Goal: Find specific page/section: Find specific page/section

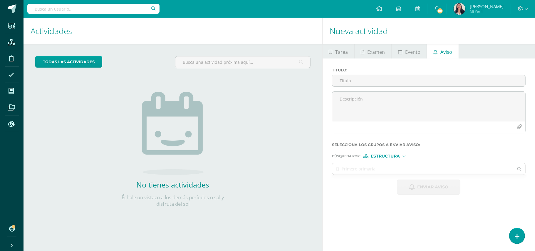
click at [84, 8] on input "text" at bounding box center [93, 9] width 132 height 10
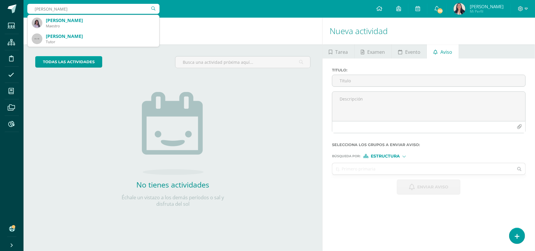
type input "heiby"
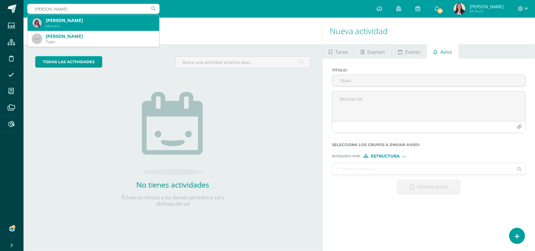
click at [71, 21] on div "Heiby Villeda" at bounding box center [100, 20] width 109 height 6
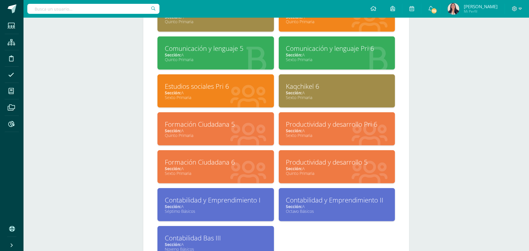
scroll to position [299, 0]
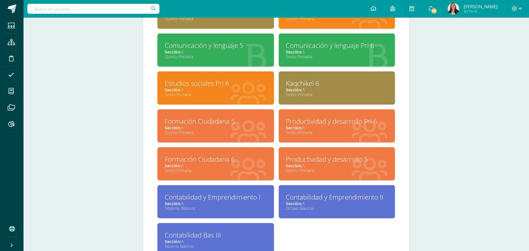
click at [304, 81] on div "Kaqchikel 6" at bounding box center [337, 83] width 102 height 9
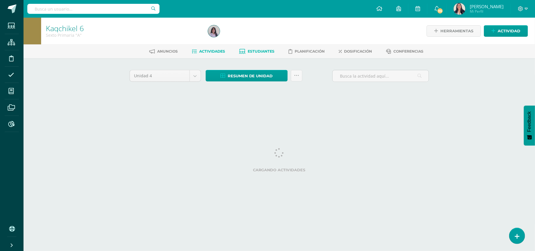
click at [260, 50] on span "Estudiantes" at bounding box center [261, 51] width 27 height 4
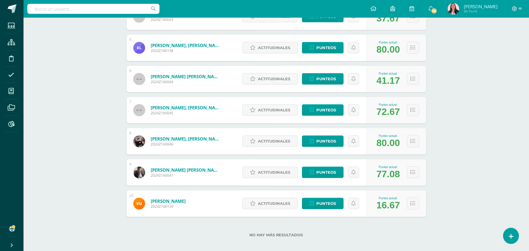
scroll to position [222, 0]
